Goal: Information Seeking & Learning: Learn about a topic

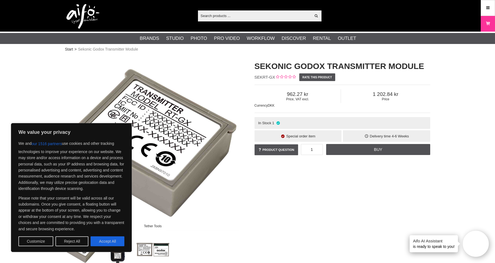
click at [328, 175] on div "Tether Tools Sekonic Godox Transmitter Module SEKRT-GX Rate this product Price,…" at bounding box center [247, 160] width 379 height 210
click at [71, 242] on button "Reject All" at bounding box center [71, 241] width 33 height 10
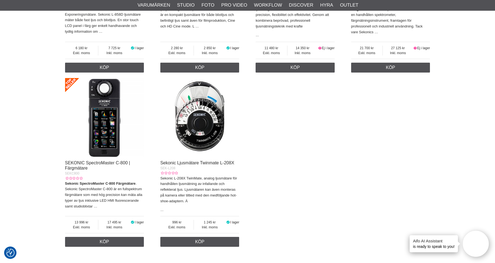
scroll to position [522, 0]
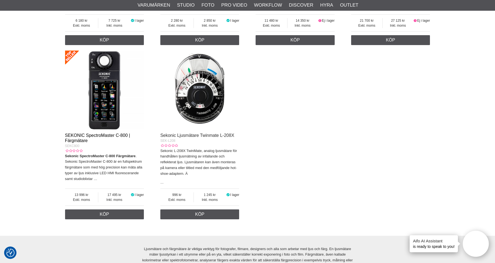
click at [122, 133] on link "SEKONIC SpectroMaster C-800 | Färgmätare" at bounding box center [97, 138] width 65 height 10
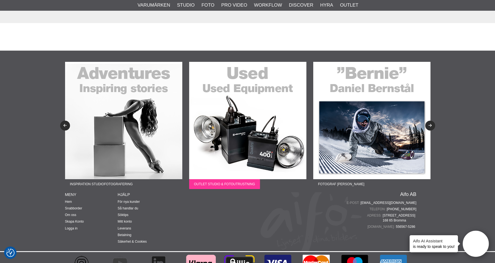
scroll to position [1384, 0]
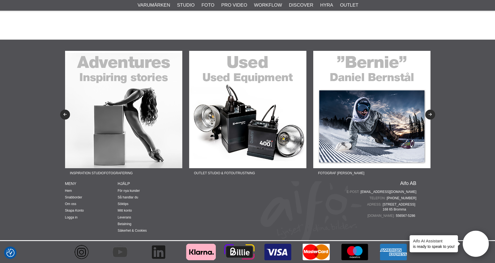
click at [384, 110] on img at bounding box center [371, 109] width 117 height 117
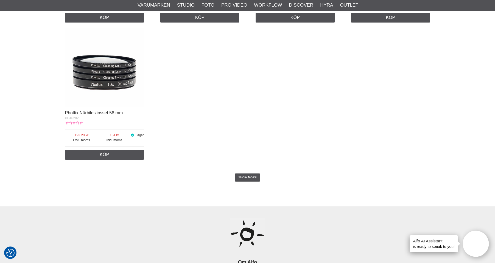
scroll to position [961, 0]
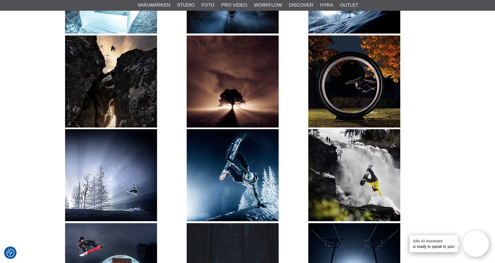
scroll to position [494, 0]
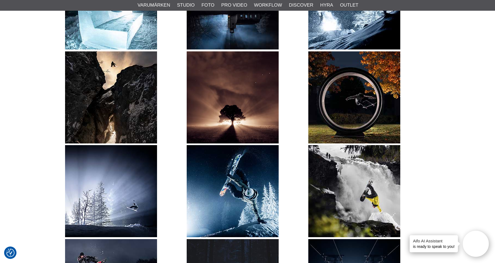
click at [125, 181] on img at bounding box center [111, 191] width 92 height 92
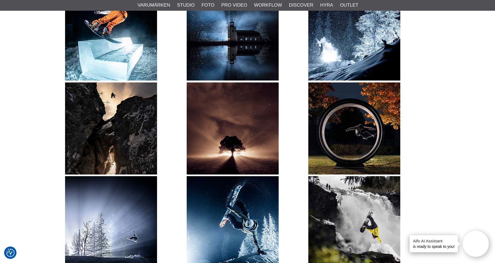
scroll to position [412, 0]
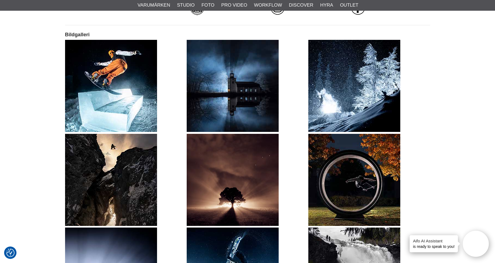
click at [348, 97] on img at bounding box center [354, 86] width 92 height 92
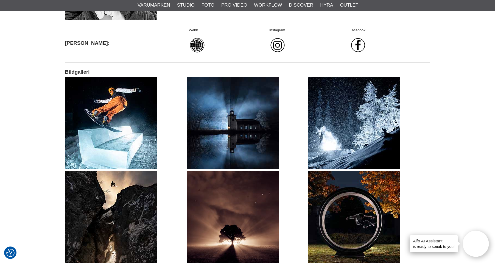
scroll to position [302, 0]
